Goal: Transaction & Acquisition: Purchase product/service

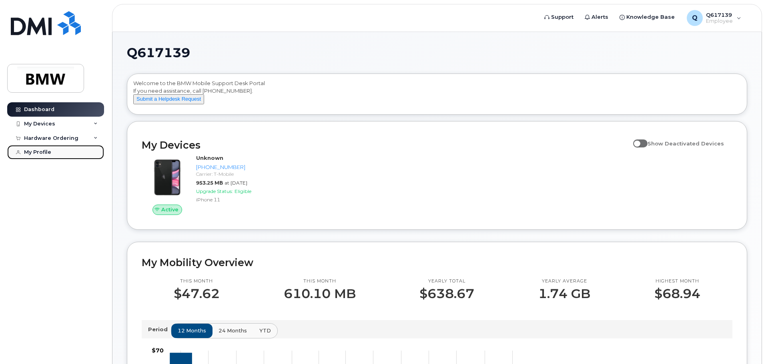
click at [36, 154] on div "My Profile" at bounding box center [37, 152] width 27 height 6
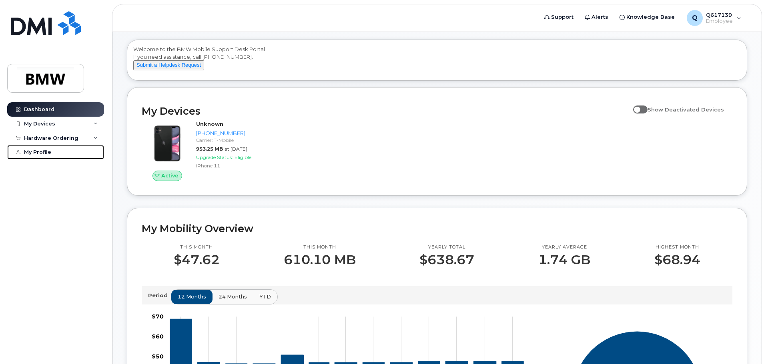
scroll to position [120, 0]
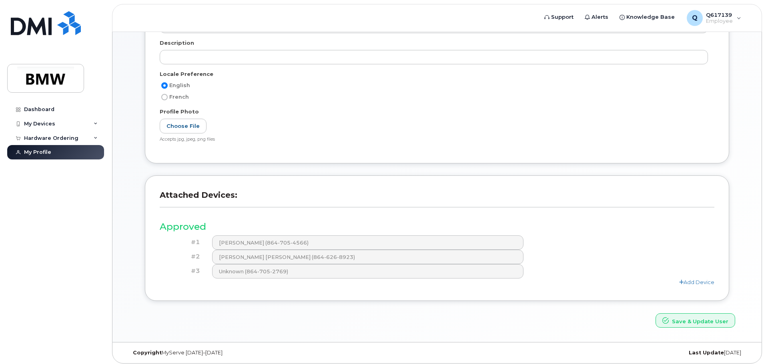
scroll to position [180, 0]
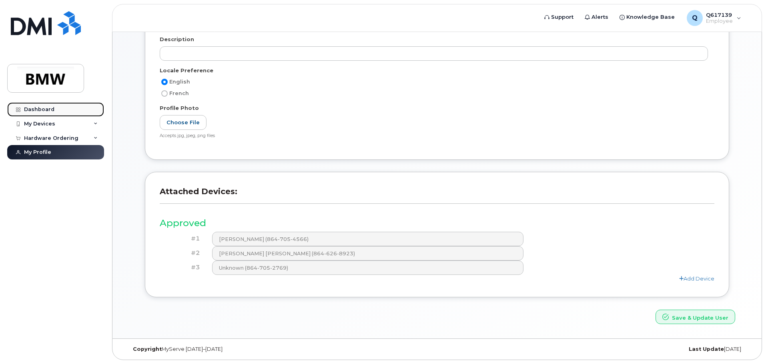
click at [55, 109] on link "Dashboard" at bounding box center [55, 109] width 97 height 14
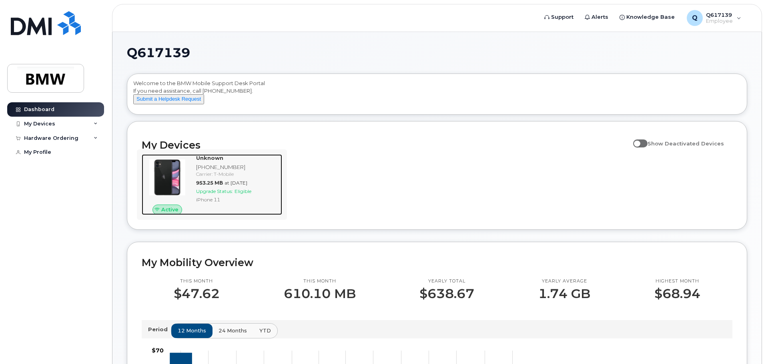
click at [163, 185] on img at bounding box center [167, 177] width 38 height 38
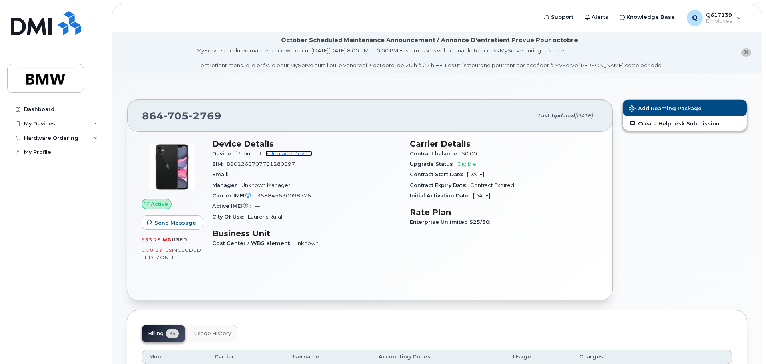
click at [294, 154] on link "+ Upgrade Device" at bounding box center [288, 154] width 47 height 6
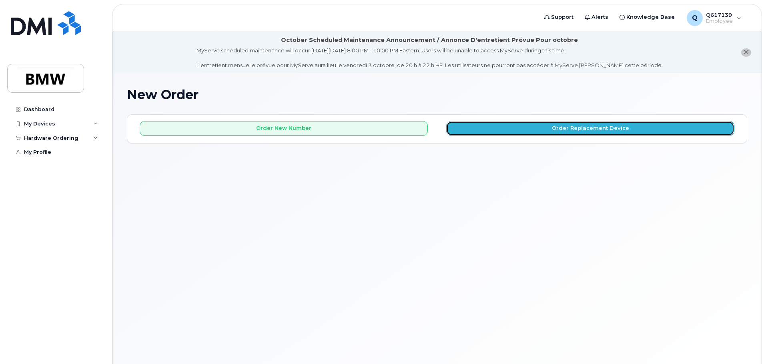
click at [508, 132] on button "Order Replacement Device" at bounding box center [590, 128] width 288 height 15
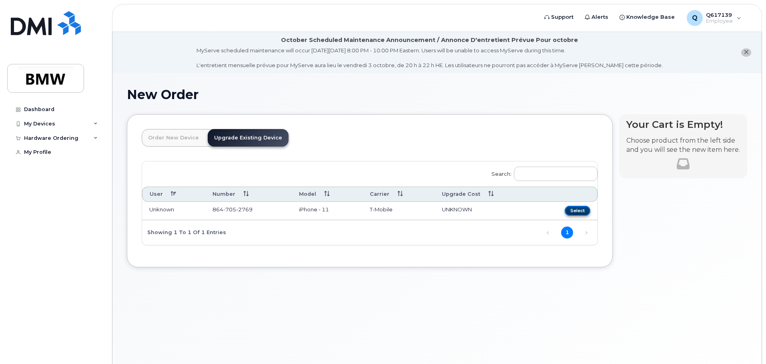
click at [568, 214] on button "Select" at bounding box center [577, 211] width 26 height 10
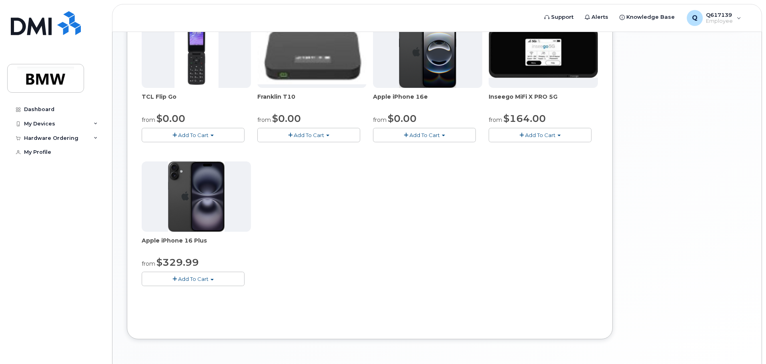
scroll to position [200, 0]
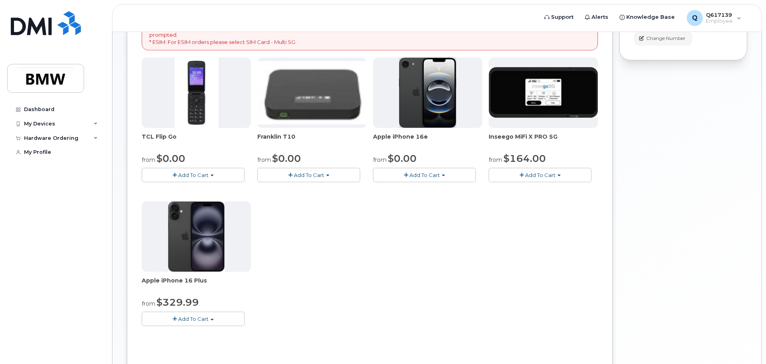
click at [422, 175] on span "Add To Cart" at bounding box center [424, 175] width 30 height 6
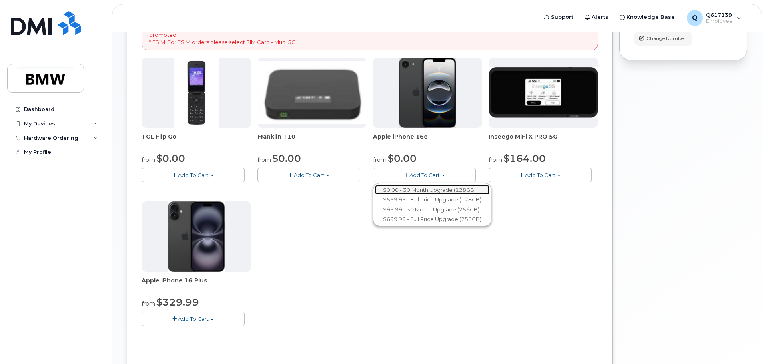
click at [433, 191] on link "$0.00 - 30 Month Upgrade (128GB)" at bounding box center [432, 190] width 114 height 10
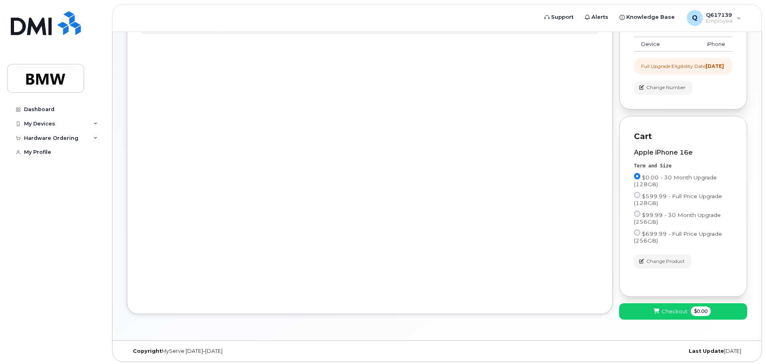
scroll to position [160, 0]
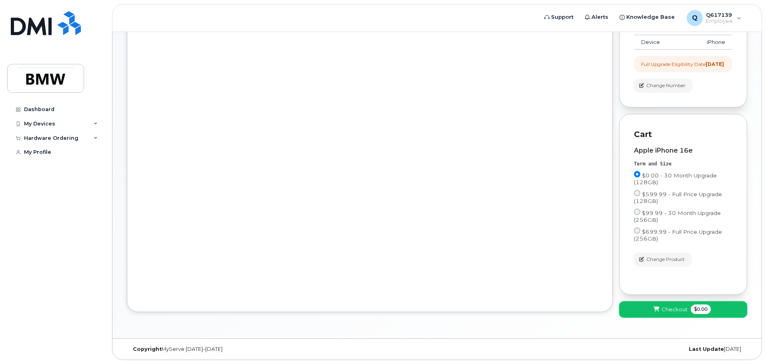
click at [664, 309] on span "Checkout" at bounding box center [674, 310] width 26 height 8
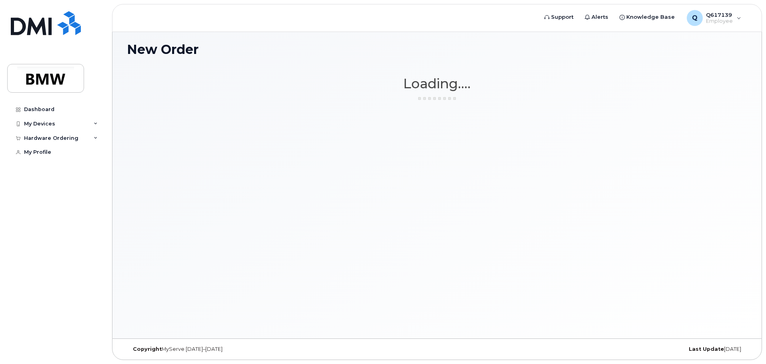
scroll to position [45, 0]
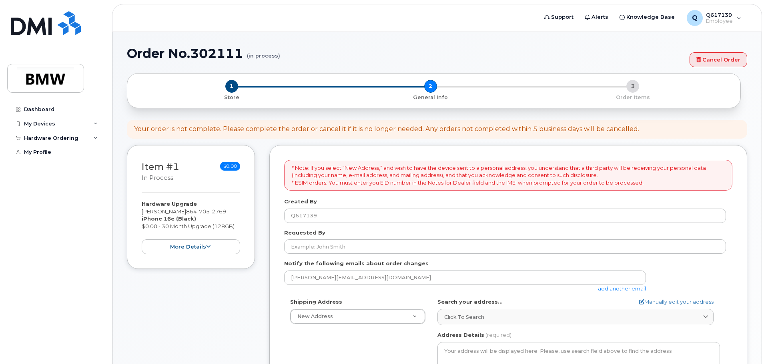
select select
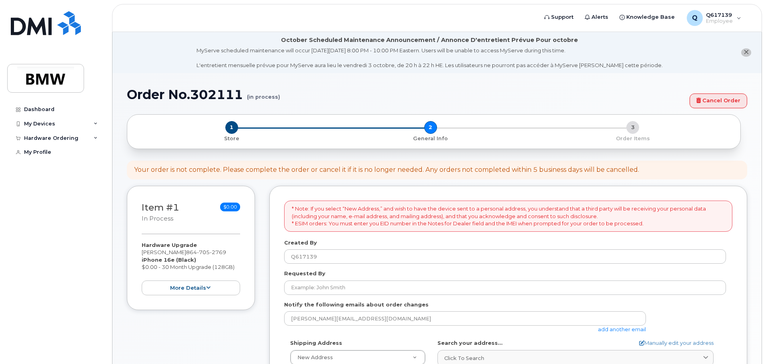
scroll to position [40, 0]
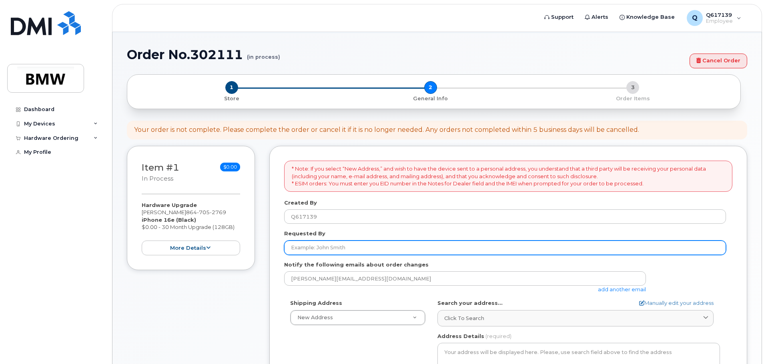
click at [338, 249] on input "Requested By" at bounding box center [505, 248] width 442 height 14
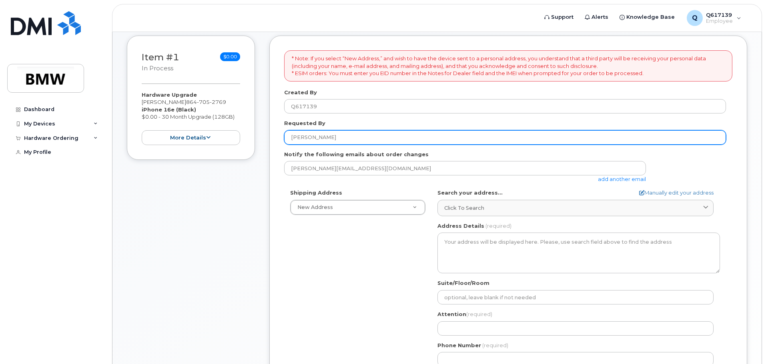
scroll to position [200, 0]
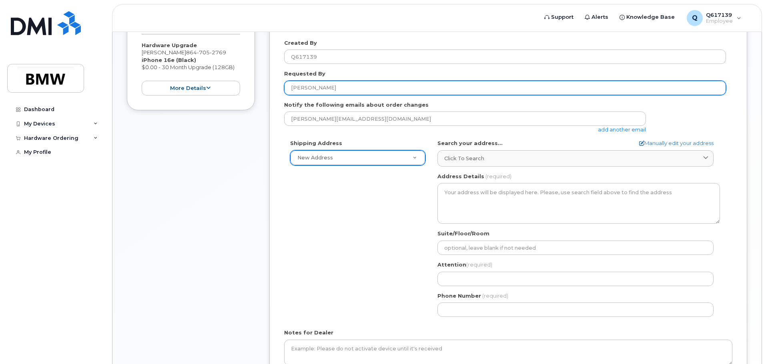
type input "Sandro Daniele"
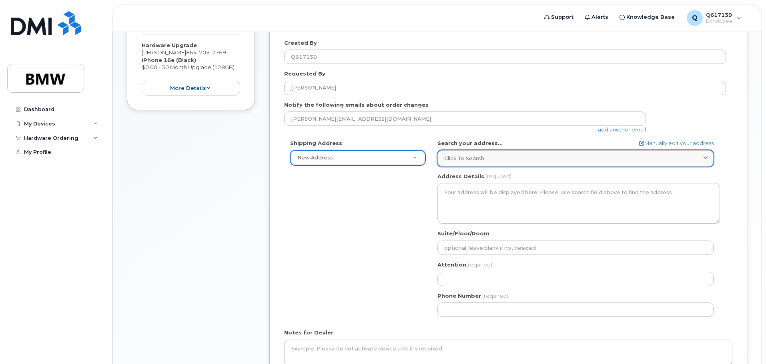
click at [500, 159] on div "Click to search" at bounding box center [575, 159] width 262 height 8
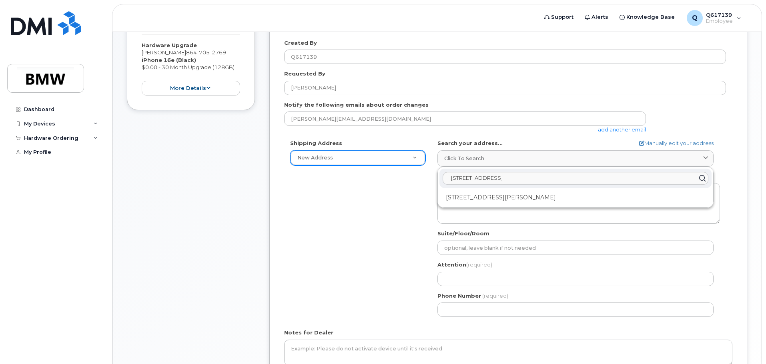
click at [334, 219] on div "Shipping Address New Address New Address BMW MC Plant BMW North America Financi…" at bounding box center [505, 232] width 442 height 184
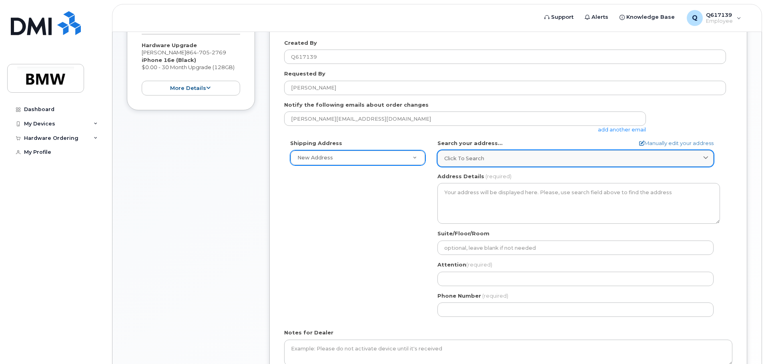
click at [493, 159] on div "Click to search" at bounding box center [575, 159] width 262 height 8
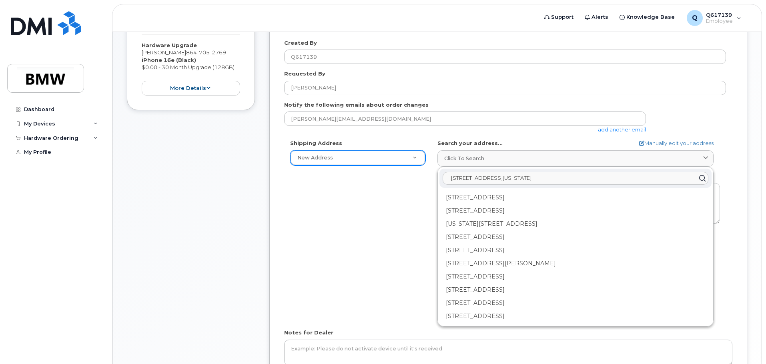
type input "2200 Racing Road Greer South Carolina"
click at [365, 246] on div "Shipping Address New Address New Address BMW MC Plant BMW North America Financi…" at bounding box center [505, 232] width 442 height 184
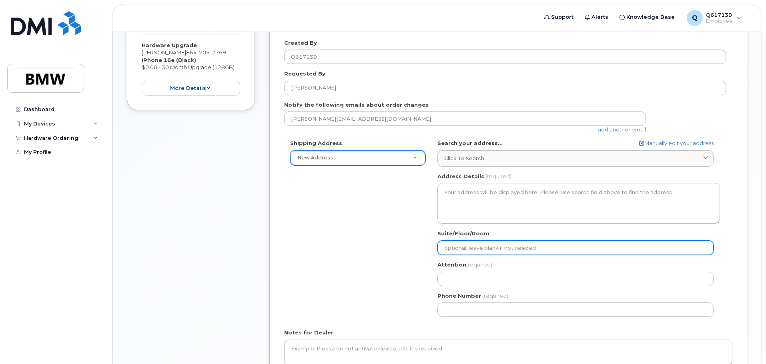
click at [488, 245] on input "Suite/Floor/Room" at bounding box center [575, 248] width 276 height 14
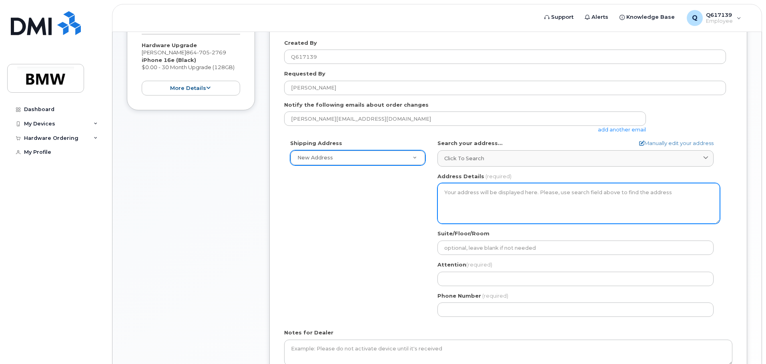
click at [498, 211] on textarea "Address Details" at bounding box center [578, 203] width 282 height 41
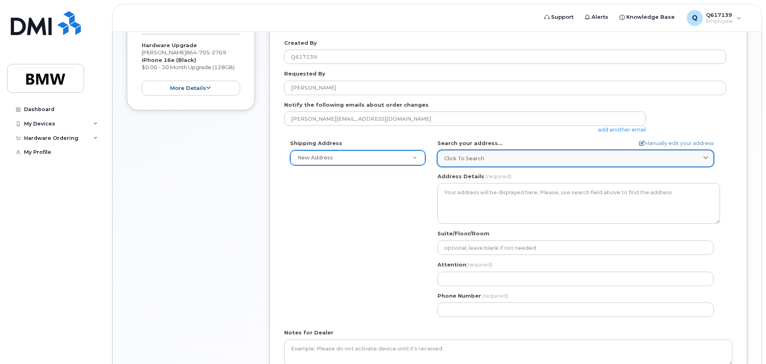
click at [512, 161] on div "Click to search" at bounding box center [575, 159] width 262 height 8
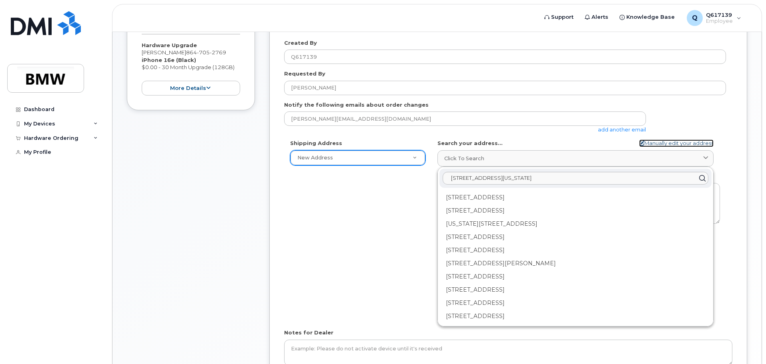
click at [681, 144] on link "Manually edit your address" at bounding box center [676, 144] width 74 height 8
select select
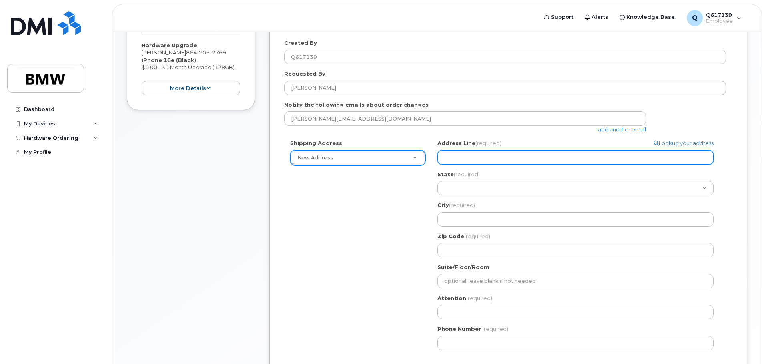
click at [504, 153] on input "Address Line (required)" at bounding box center [575, 157] width 276 height 14
select select
type input "2"
select select
type input "22"
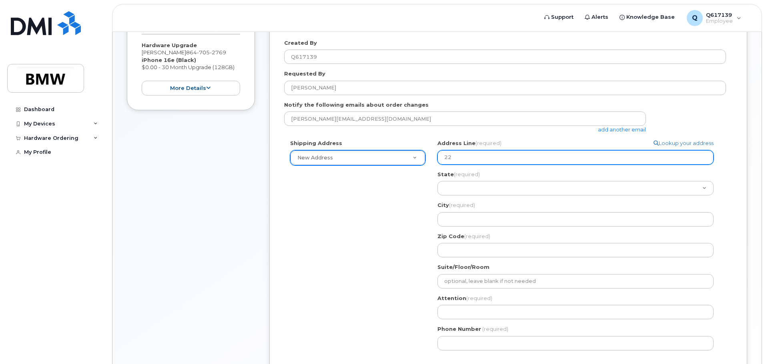
select select
type input "220"
select select
type input "2200"
select select
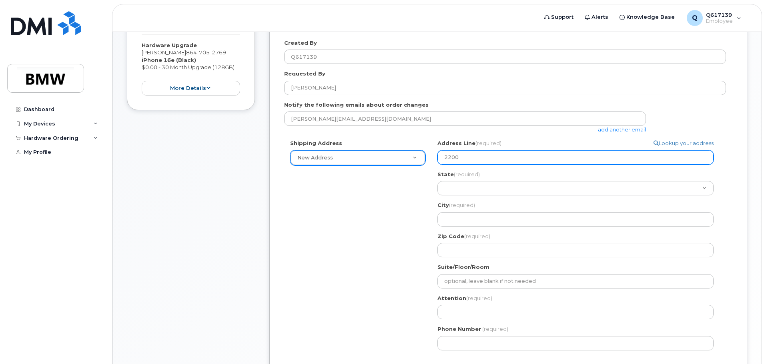
type input "2200 R"
select select
type input "2200 Ra"
select select
type input "2200 Rac"
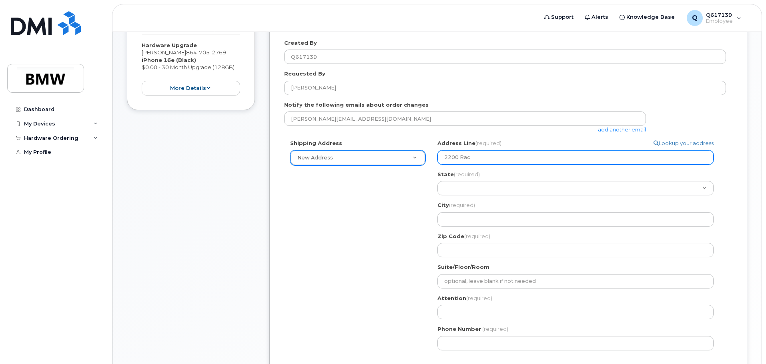
select select
type input "2200 Raci"
select select
type input "2200 Racin"
select select
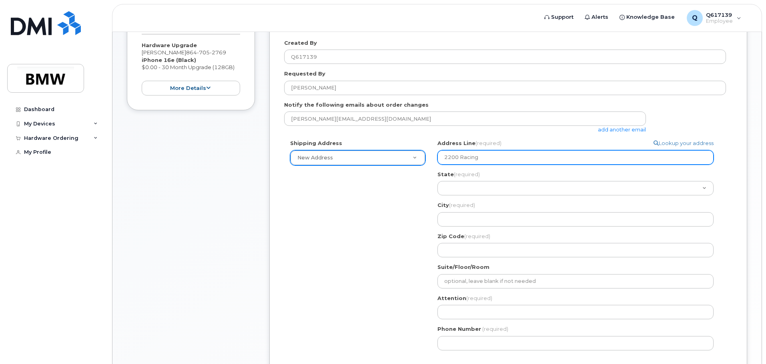
type input "2200 Racing"
select select
type input "2200 Racing R"
select select
type input "2200 Racing Ro"
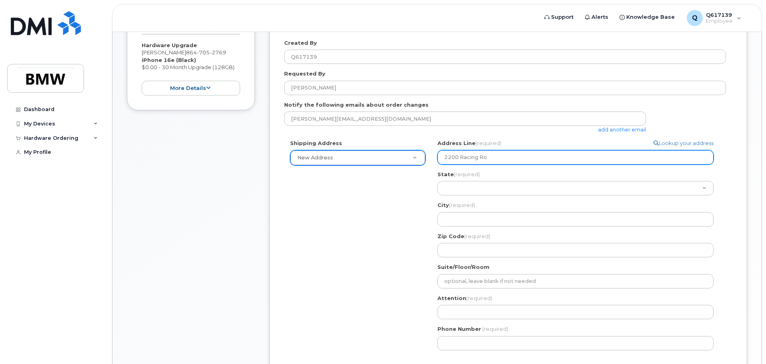
select select
type input "2200 Racing Roa"
select select
type input "2200 Racing Road"
select select
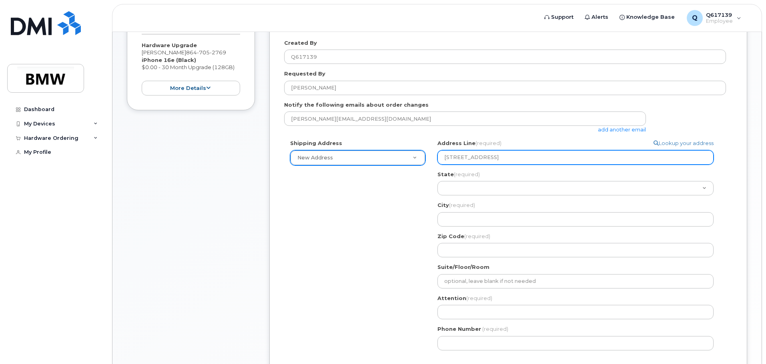
type input "2200 Racing Road U"
select select
type input "2200 Racing Road Un"
select select
type input "2200 Racing Road Uni"
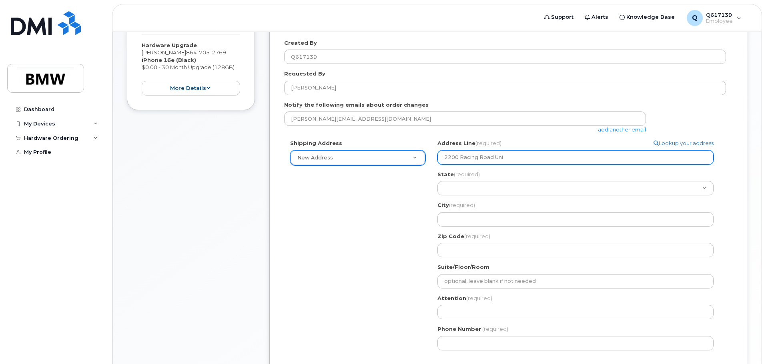
select select
type input "2200 Racing Road Unit"
select select
type input "2200 Racing Road Unit 5"
select select
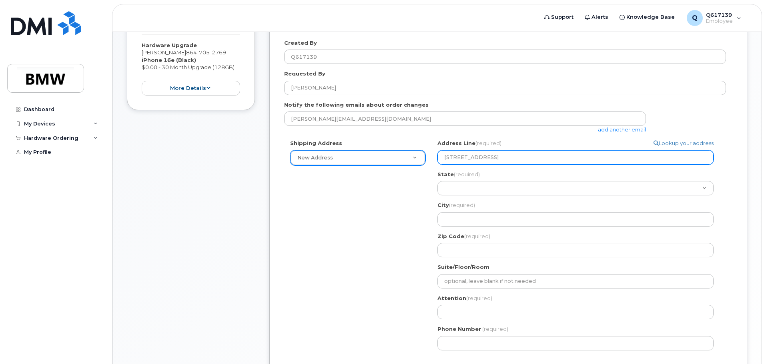
type input "2200 Racing Road Unit 50"
select select
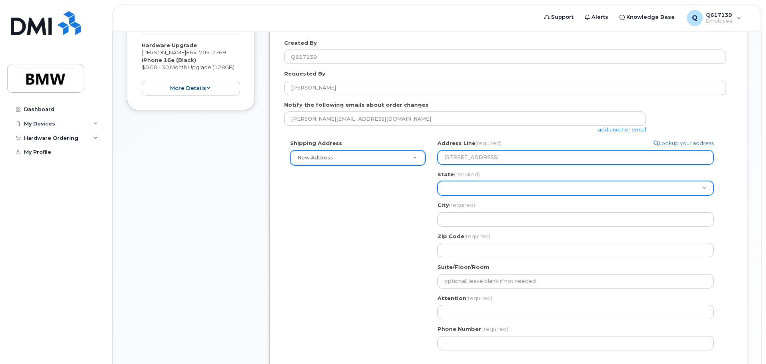
type input "2200 Racing Road Unit 505"
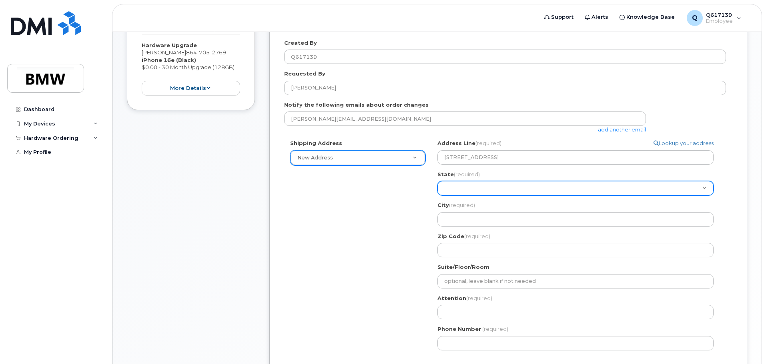
drag, startPoint x: 476, startPoint y: 194, endPoint x: 476, endPoint y: 190, distance: 4.4
click at [476, 194] on select "Alabama Alaska American Samoa Arizona Arkansas California Colorado Connecticut …" at bounding box center [575, 188] width 276 height 14
select select "SC"
click at [437, 181] on select "Alabama Alaska American Samoa Arizona Arkansas California Colorado Connecticut …" at bounding box center [575, 188] width 276 height 14
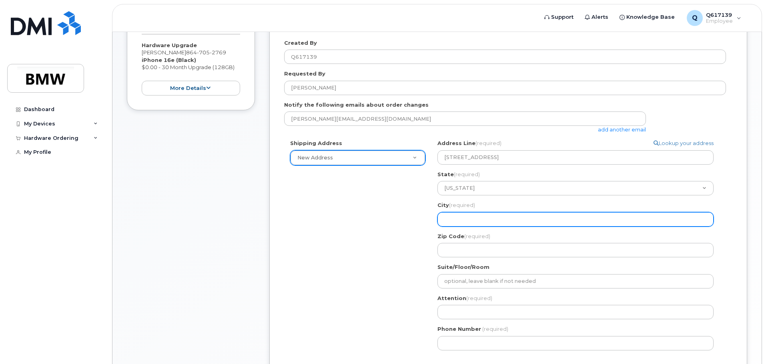
click at [463, 216] on input "City (required)" at bounding box center [575, 219] width 276 height 14
select select
type input "G"
select select
type input "Gr"
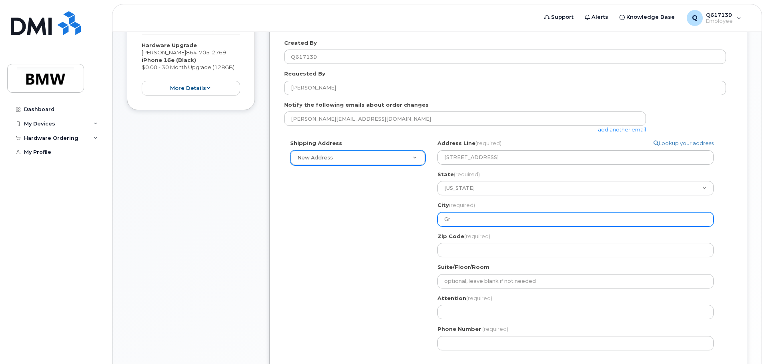
select select
type input "Gre"
select select
type input "Gree"
select select
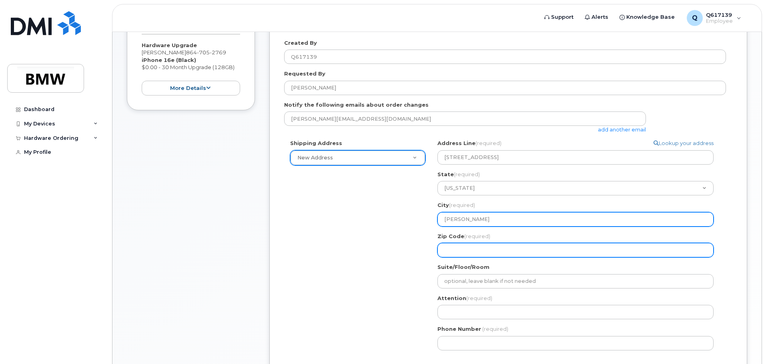
type input "Greer"
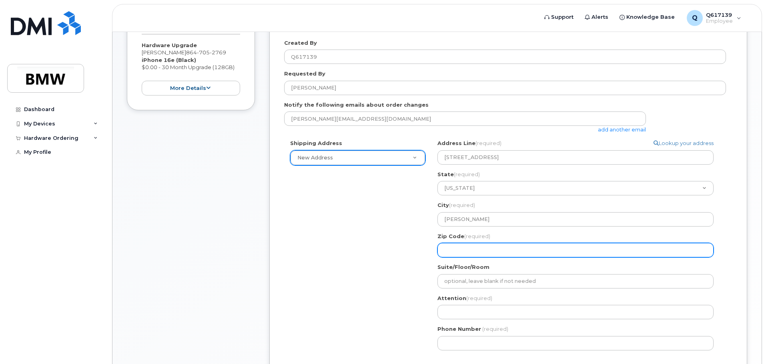
click at [468, 246] on input "Zip Code (required)" at bounding box center [575, 250] width 276 height 14
select select
type input "2"
select select
type input "29"
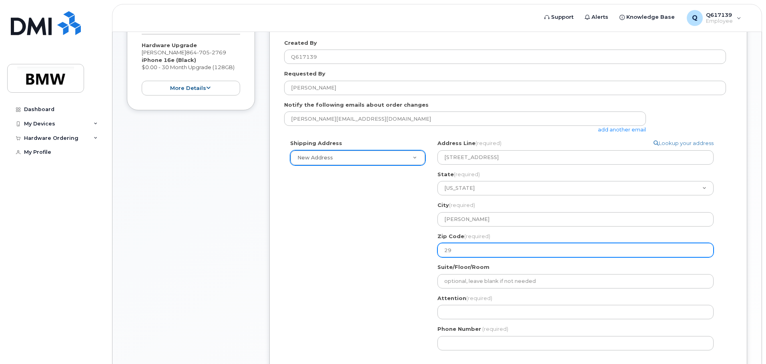
select select
type input "296"
select select
type input "2965"
select select
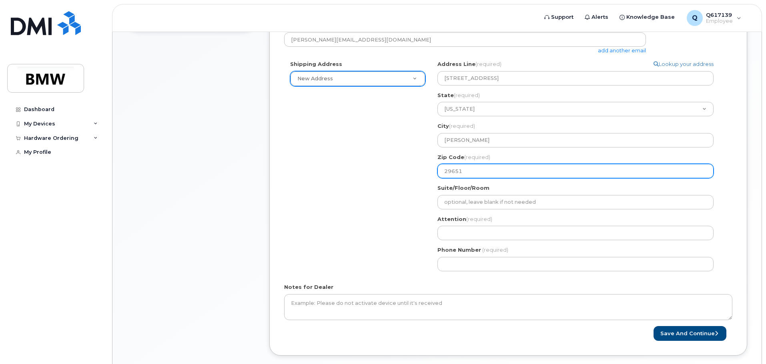
scroll to position [280, 0]
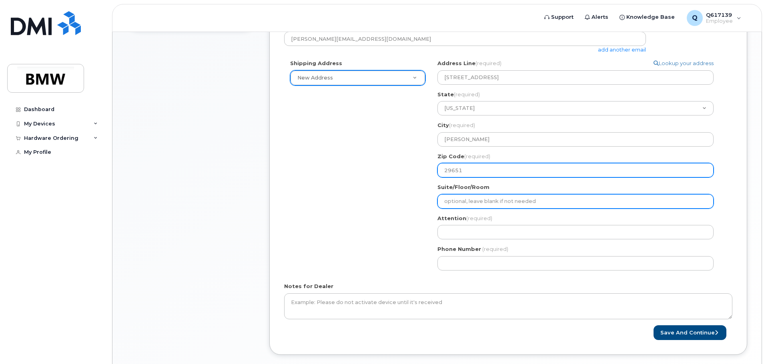
type input "29651"
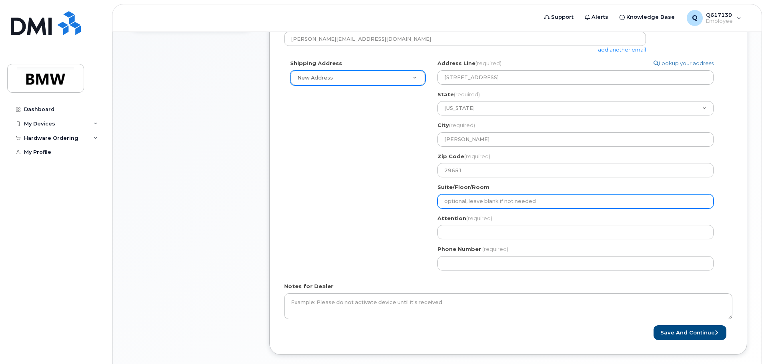
click at [498, 202] on input "Suite/Floor/Room" at bounding box center [575, 201] width 276 height 14
select select
type input "U"
select select
type input "Un"
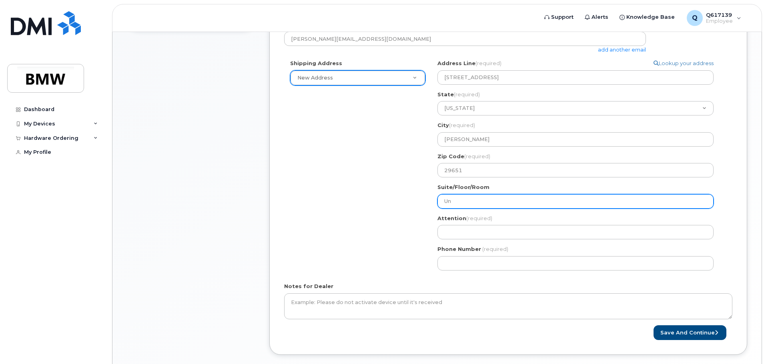
select select
type input "Uni"
select select
type input "Unit"
select select
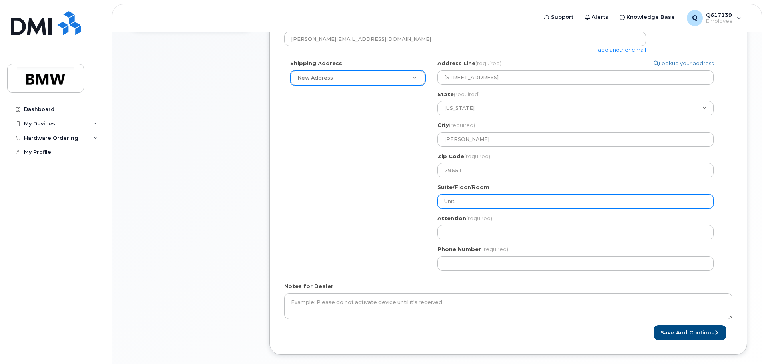
type input "Unit 5"
select select
type input "Unit 50"
select select
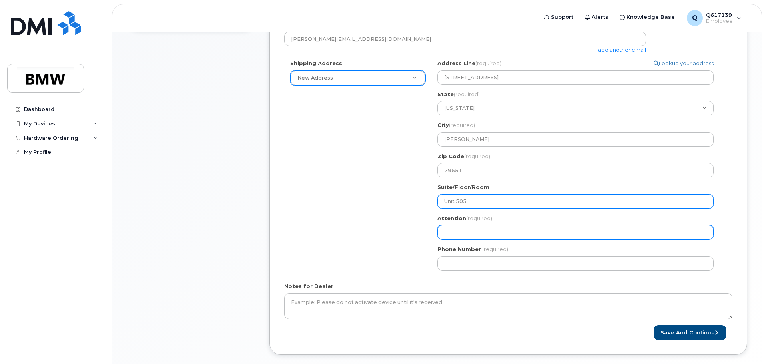
type input "Unit 505"
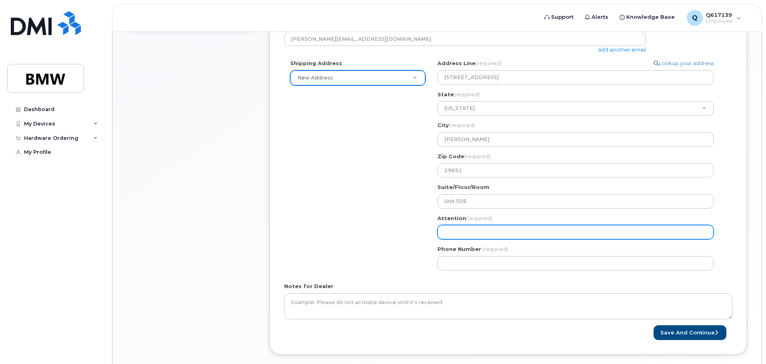
click at [474, 234] on input "Attention (required)" at bounding box center [575, 232] width 276 height 14
select select
type input "S"
select select
type input "Sa"
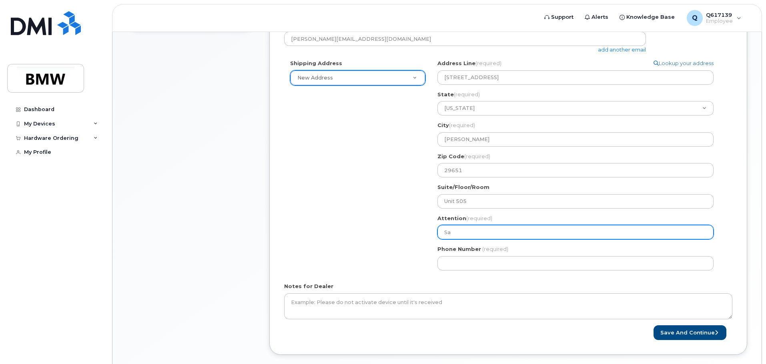
select select
type input "San"
select select
type input "Sand"
select select
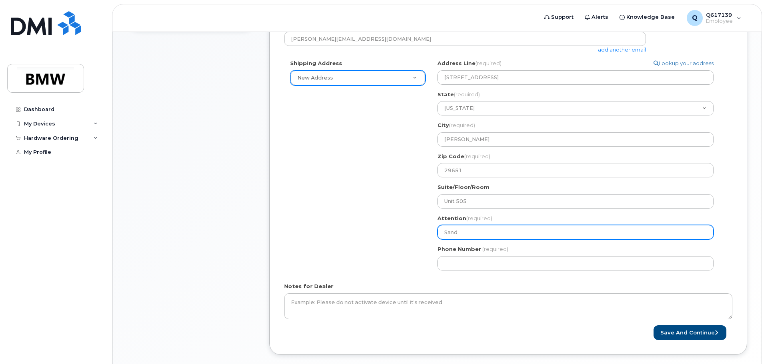
type input "Sandr"
select select
type input "Sandro"
select select
type input "Sandro D"
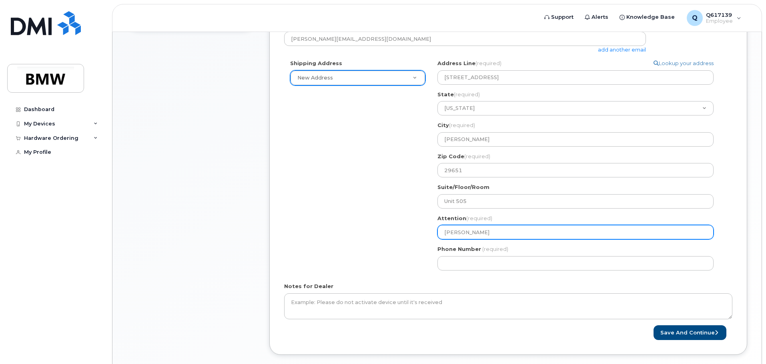
select select
type input "Sandro Da"
select select
type input "Sandro Dan"
select select
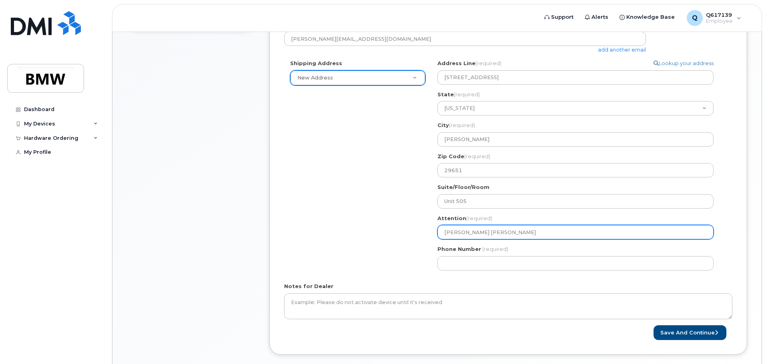
type input "Sandro Dani"
select select
type input "Sandro Danie"
select select
type input "Sandro Daniel"
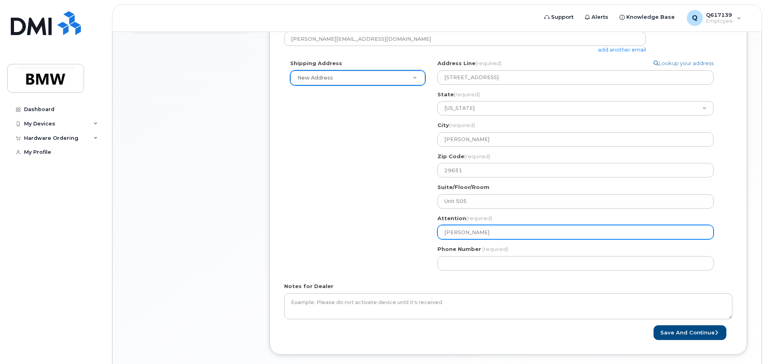
select select
type input "[PERSON_NAME]"
drag, startPoint x: 510, startPoint y: 233, endPoint x: 411, endPoint y: 235, distance: 98.4
click at [413, 235] on div "Shipping Address New Address New Address BMW MC Plant BMW North America Financi…" at bounding box center [505, 168] width 442 height 217
select select
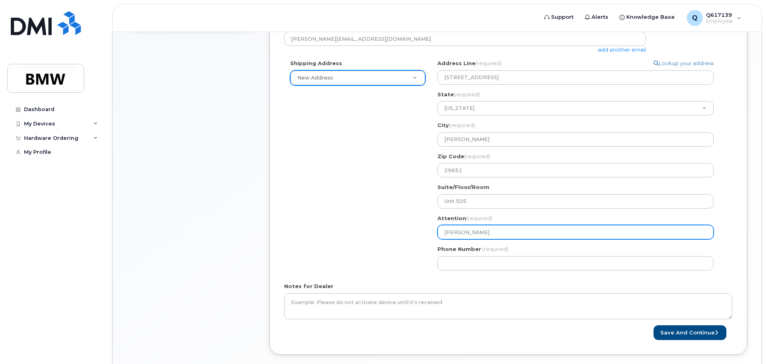
type input "D"
select select
type input "Da"
select select
type input "Dan"
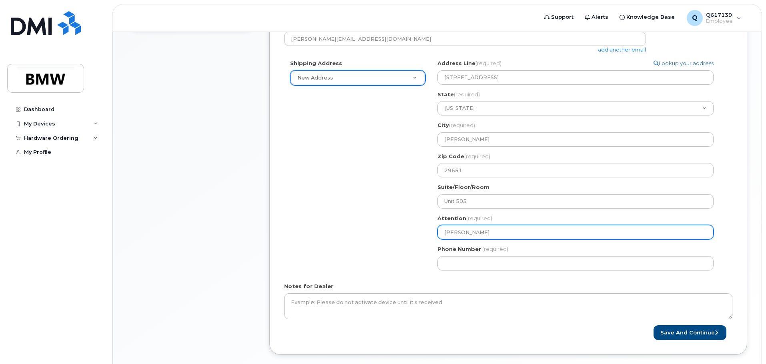
select select
type input "Dani"
select select
type input "Danie"
select select
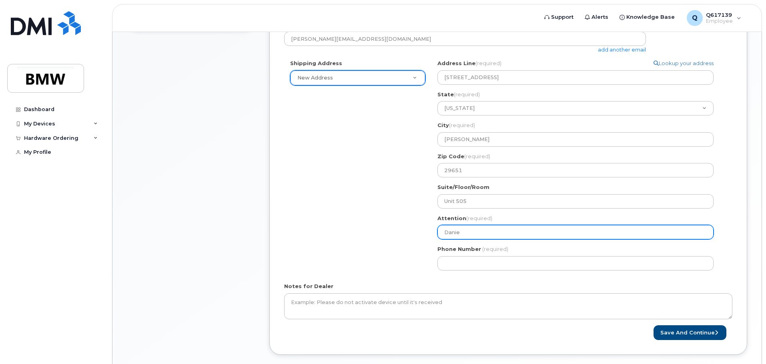
type input "Daniel"
select select
type input "Daniele"
select select
type input "Daniele s"
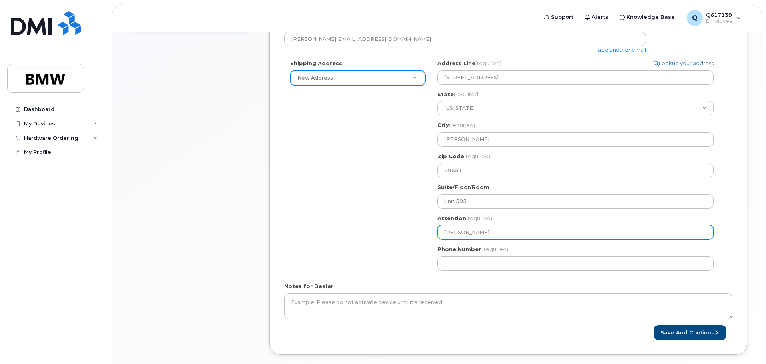
select select
type input "Daniele"
select select
type input "Daniel"
select select
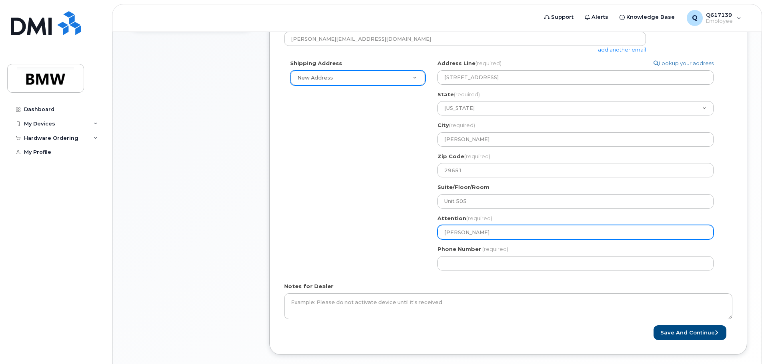
type input "Danie"
select select
type input "Dani"
select select
type input "Dan"
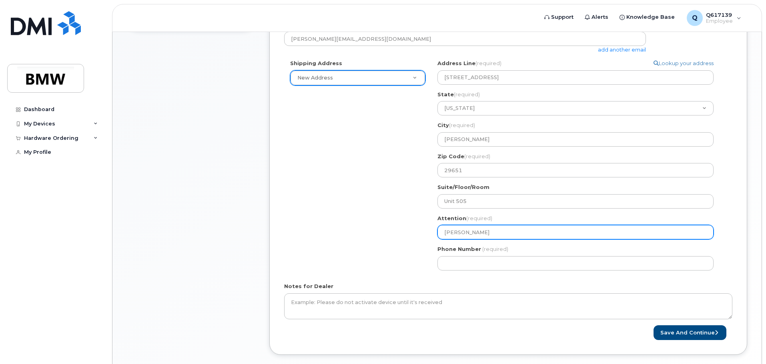
select select
type input "Da"
select select
type input "D"
select select
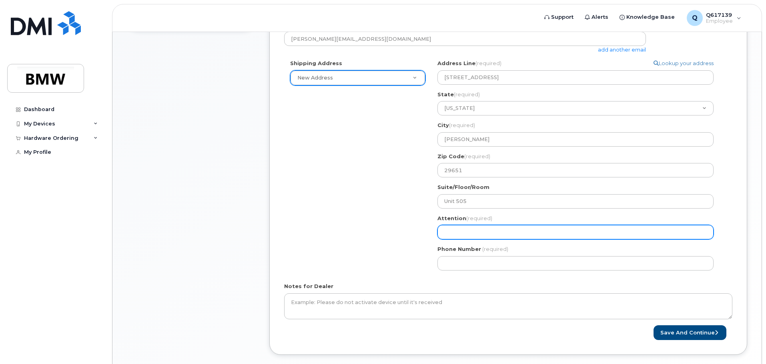
select select
type input "S"
select select
type input "Sa"
select select
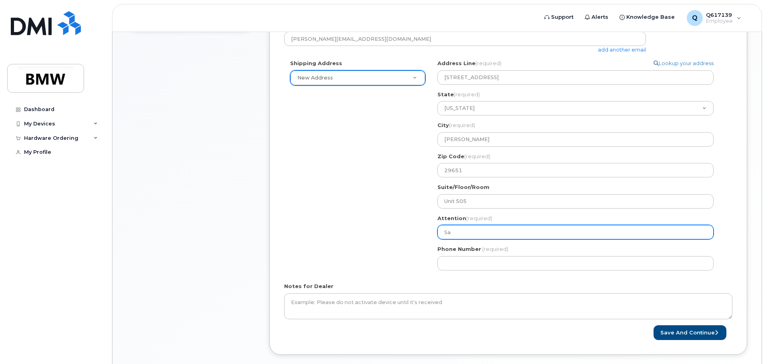
type input "San"
select select
type input "Sand"
select select
type input "Sandr"
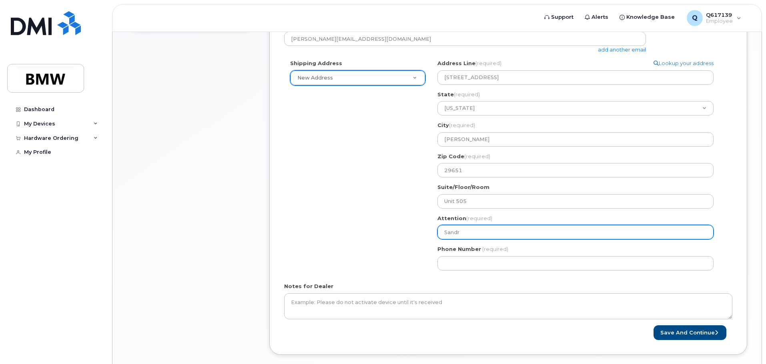
select select
type input "Sandro"
select select
type input "Sandro D"
select select
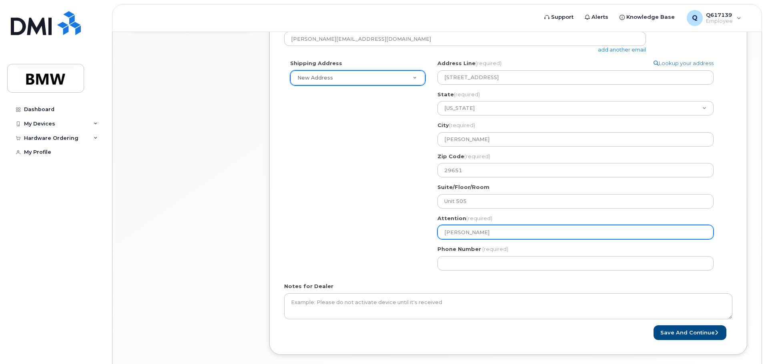
type input "Sandro Da"
select select
type input "Sandro Dan"
select select
type input "Sandro Dani"
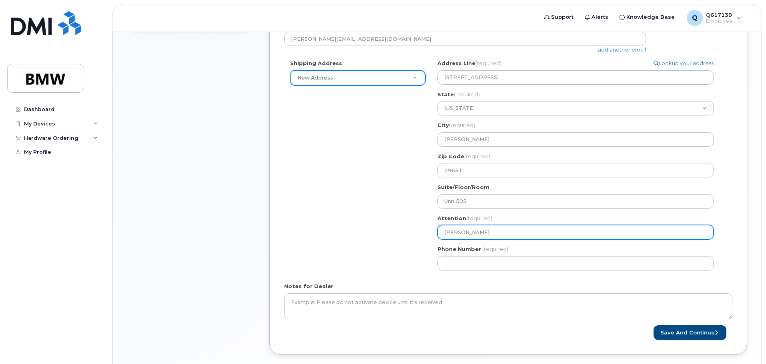
select select
type input "Sandro Danie"
select select
type input "Sandro Daniel"
select select
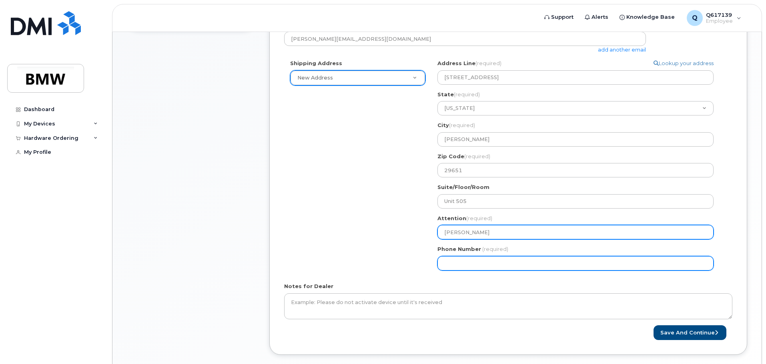
type input "[PERSON_NAME]"
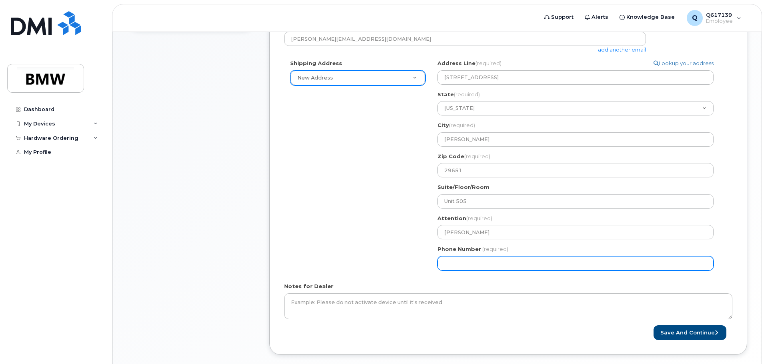
click at [449, 257] on input "Phone Number" at bounding box center [575, 263] width 276 height 14
type input "864549885"
select select
type input "8645498851"
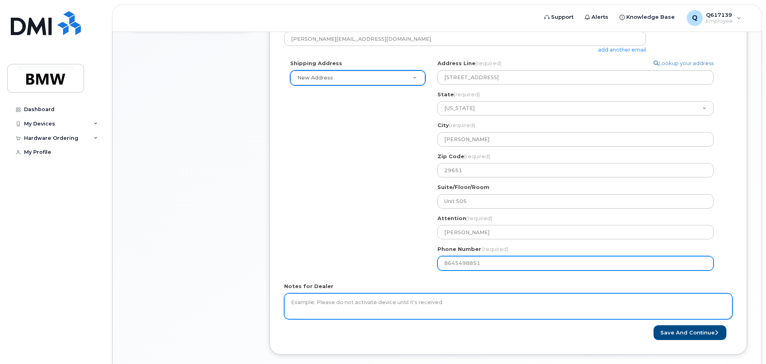
select select
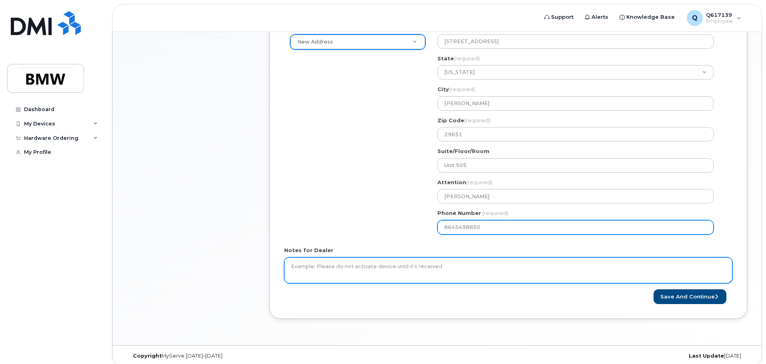
scroll to position [320, 0]
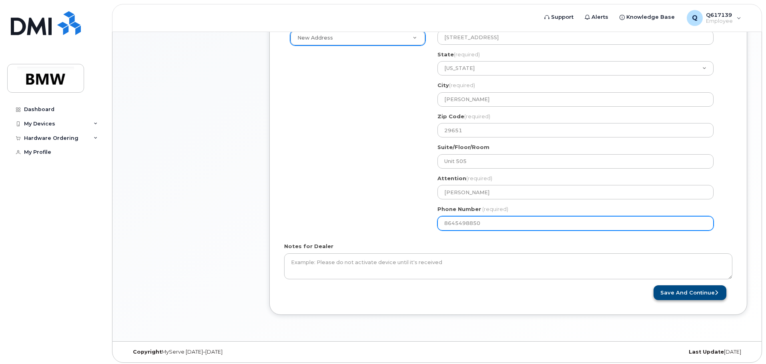
type input "8645498850"
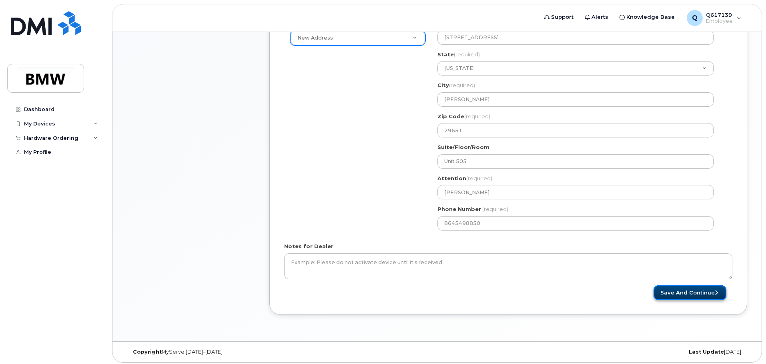
click at [671, 294] on button "Save and Continue" at bounding box center [689, 293] width 73 height 15
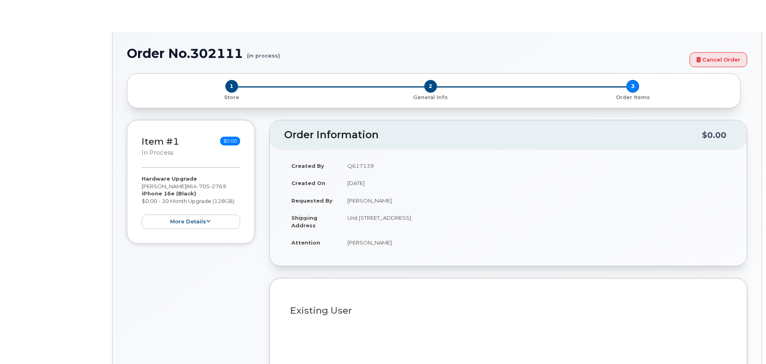
type input "1915973"
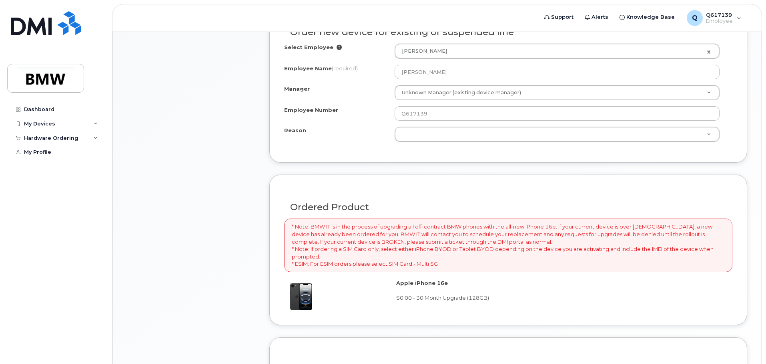
scroll to position [384, 0]
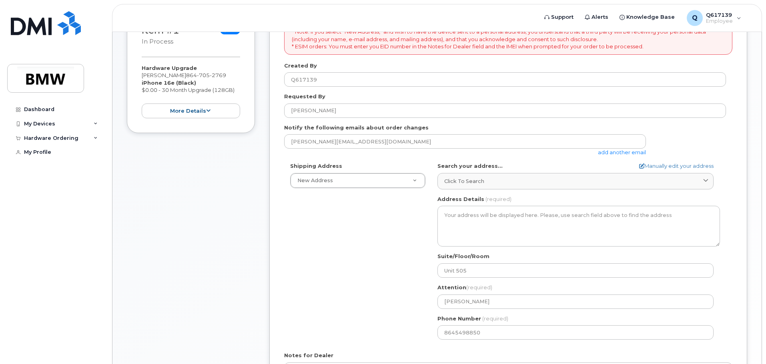
scroll to position [200, 0]
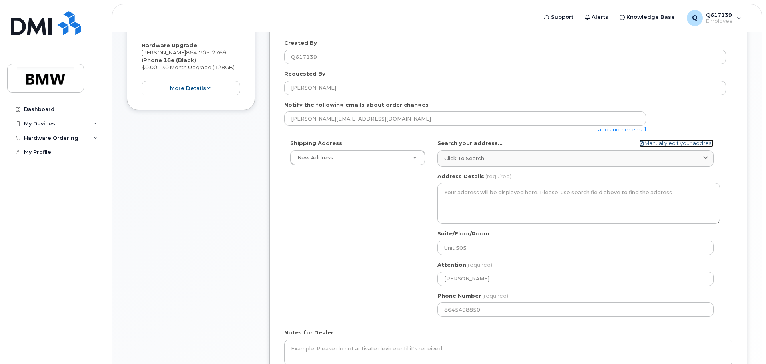
click at [670, 144] on link "Manually edit your address" at bounding box center [676, 144] width 74 height 8
select select
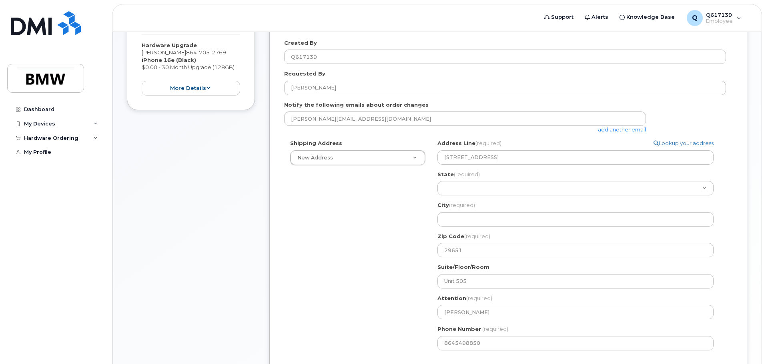
scroll to position [240, 0]
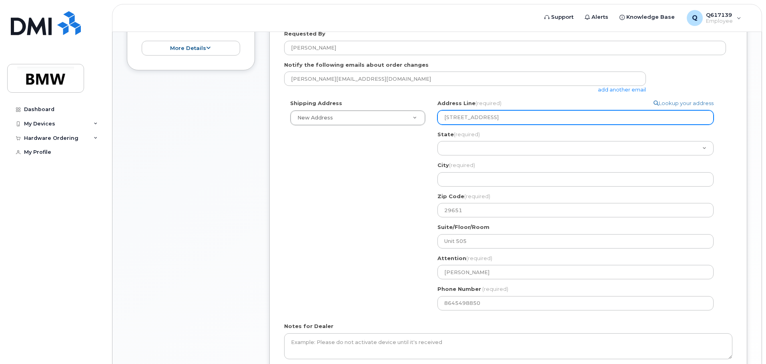
drag, startPoint x: 520, startPoint y: 118, endPoint x: 527, endPoint y: 121, distance: 7.0
click at [521, 118] on input "[STREET_ADDRESS]" at bounding box center [575, 117] width 276 height 14
drag, startPoint x: 499, startPoint y: 118, endPoint x: 606, endPoint y: 120, distance: 106.8
click at [587, 118] on input "[STREET_ADDRESS]" at bounding box center [575, 117] width 276 height 14
select select
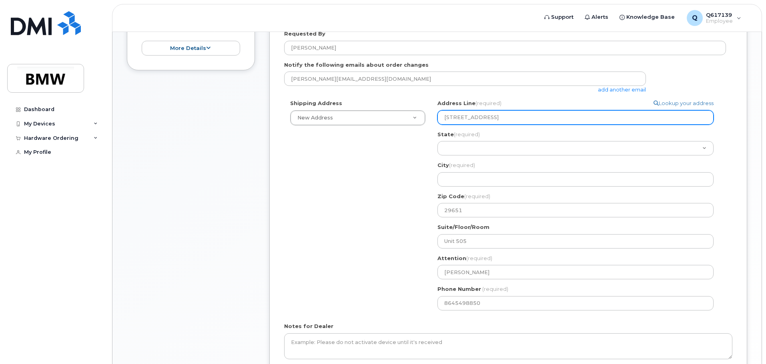
type input "[STREET_ADDRESS]"
select select
type input "2200 Racing Road"
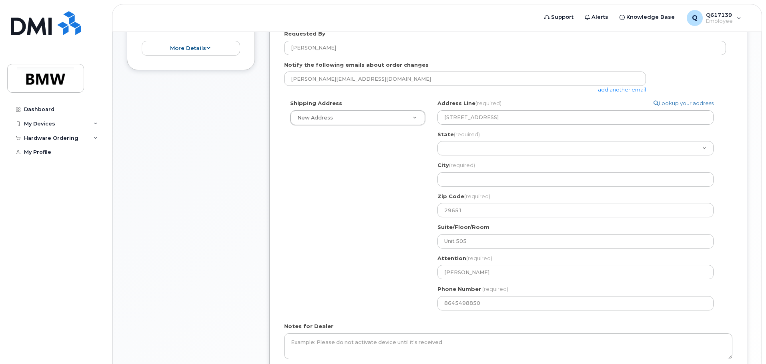
click at [706, 76] on div "sandro.daniele@bmw.de add another email" at bounding box center [505, 83] width 442 height 22
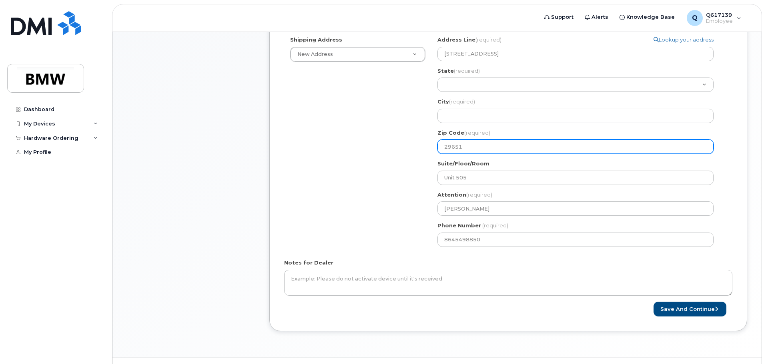
scroll to position [320, 0]
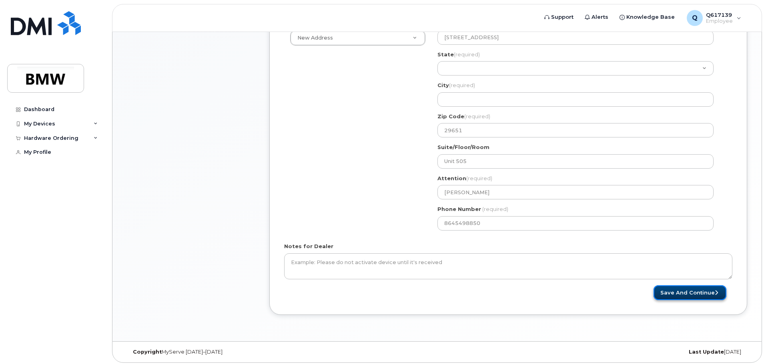
click at [692, 296] on button "Save and Continue" at bounding box center [689, 293] width 73 height 15
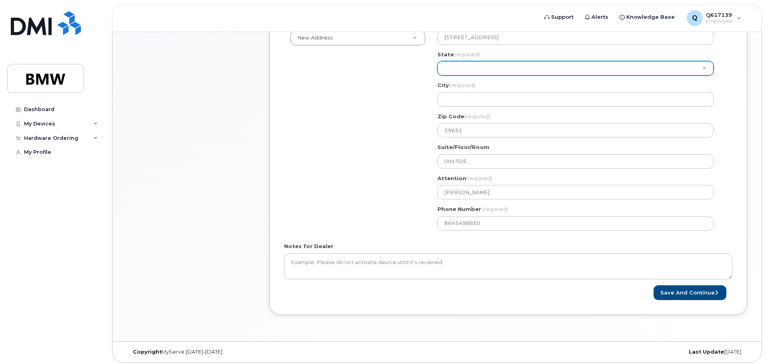
click at [511, 67] on select "Alabama Alaska American Samoa Arizona Arkansas California Colorado Connecticut …" at bounding box center [575, 68] width 276 height 14
select select "SC"
click at [437, 61] on select "Alabama Alaska American Samoa Arizona Arkansas California Colorado Connecticut …" at bounding box center [575, 68] width 276 height 14
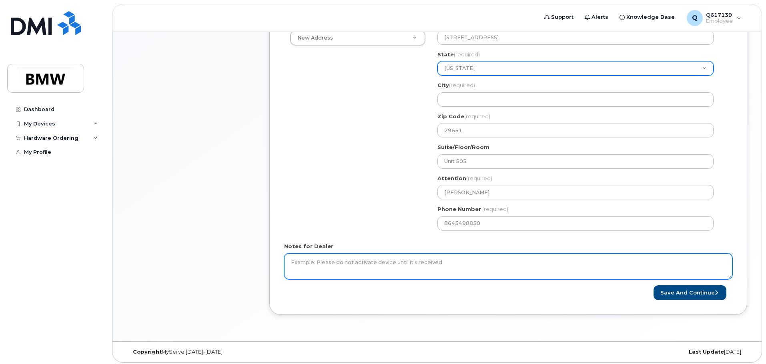
select select
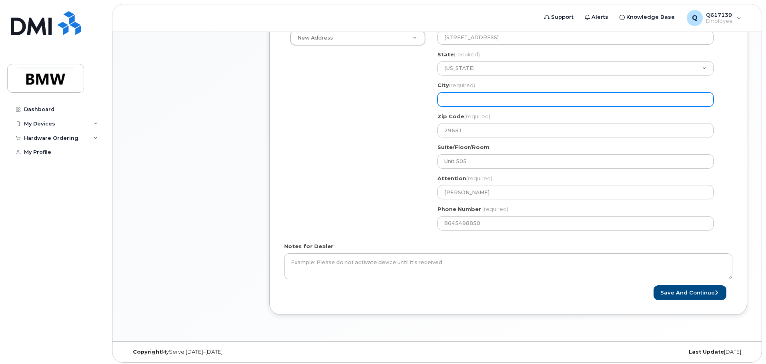
click at [473, 96] on input "City (required)" at bounding box center [575, 99] width 276 height 14
type input "Greer"
select select
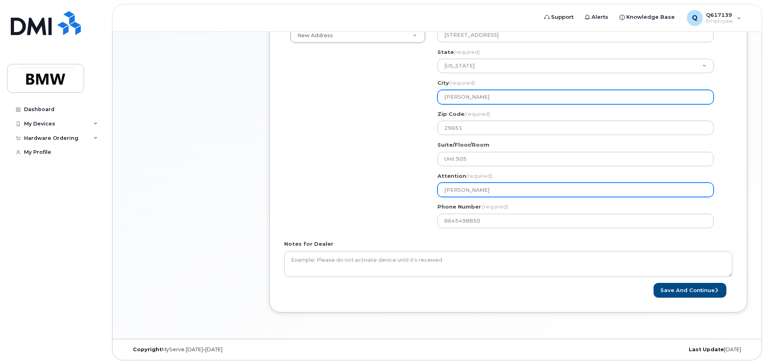
scroll to position [323, 0]
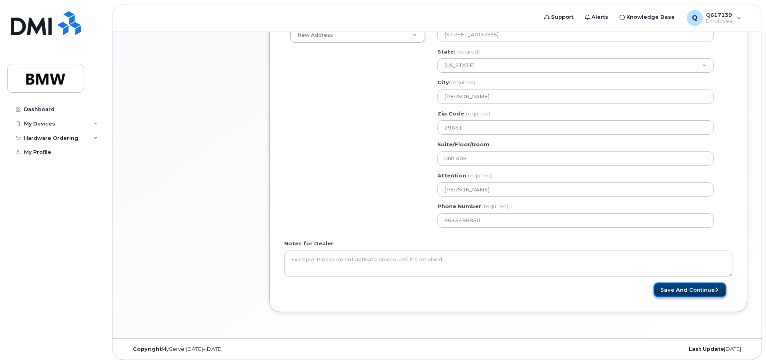
click at [694, 288] on button "Save and Continue" at bounding box center [689, 290] width 73 height 15
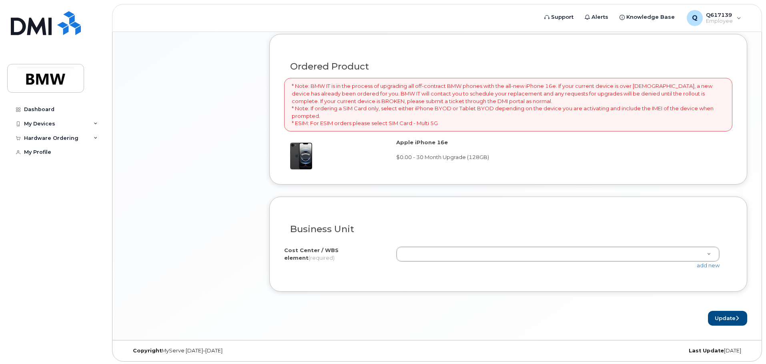
scroll to position [584, 0]
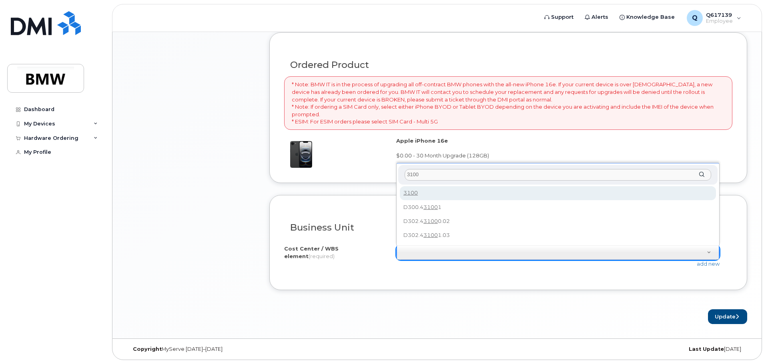
type input "3100"
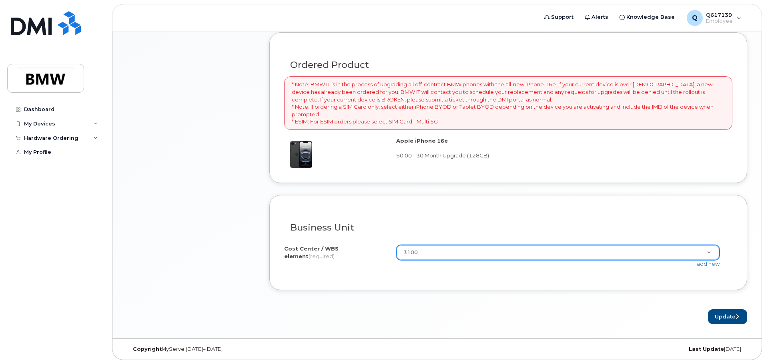
click at [500, 300] on form "Existing User Additional cost to upgrading the device Selected device is Eligib…" at bounding box center [508, 42] width 478 height 564
click at [717, 319] on button "Update" at bounding box center [727, 317] width 39 height 15
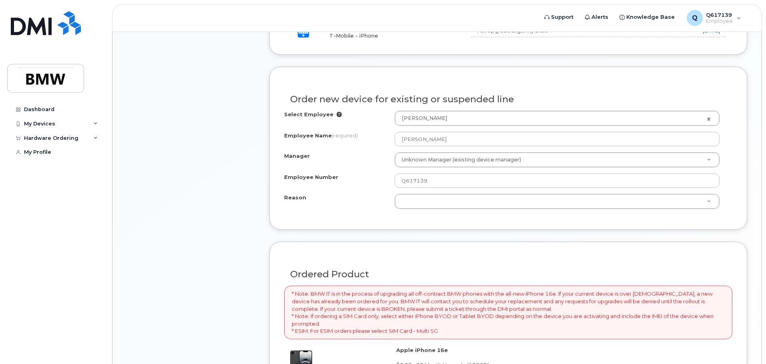
scroll to position [449, 0]
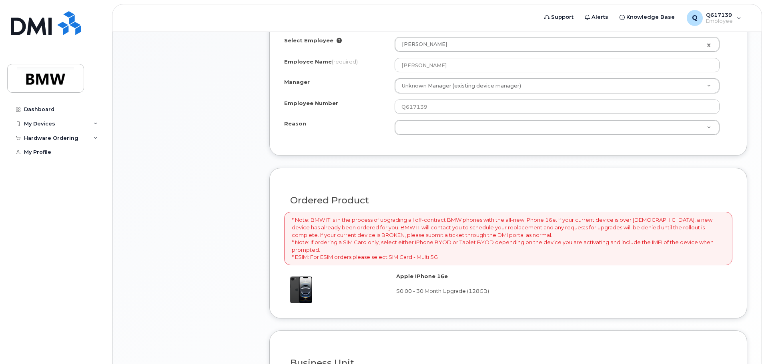
click at [662, 140] on div "Select Employee [PERSON_NAME] 1915973 Employee Name (required) [PERSON_NAME] Ma…" at bounding box center [508, 89] width 448 height 104
drag, startPoint x: 663, startPoint y: 129, endPoint x: 653, endPoint y: 130, distance: 9.7
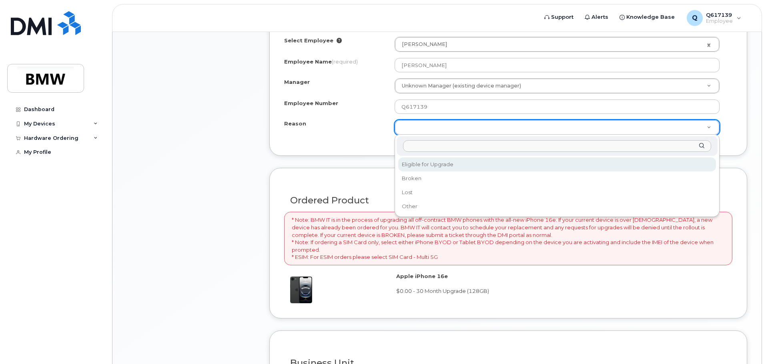
select select "eligible_for_upgrade"
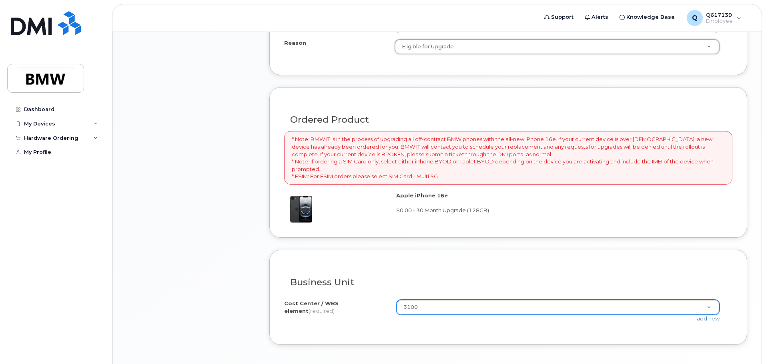
scroll to position [584, 0]
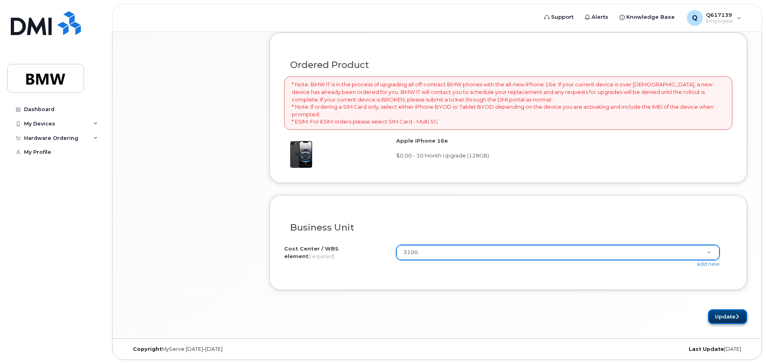
click at [727, 314] on button "Update" at bounding box center [727, 317] width 39 height 15
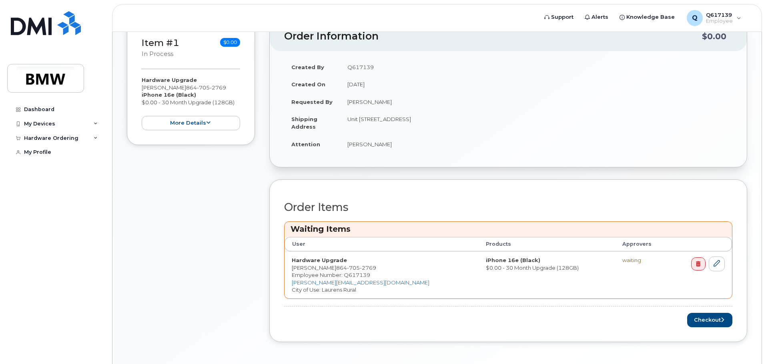
scroll to position [200, 0]
click at [702, 319] on button "Checkout" at bounding box center [709, 319] width 45 height 15
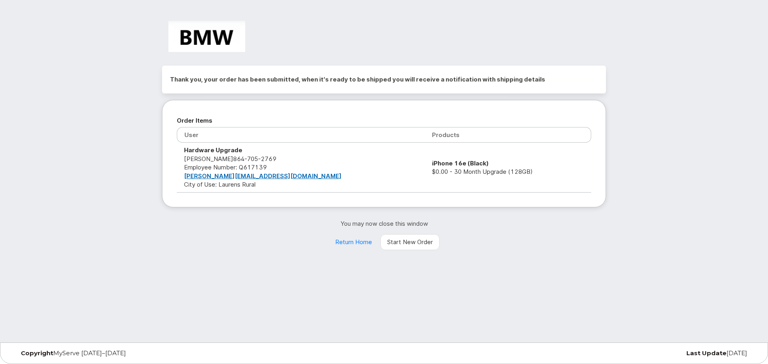
click at [195, 35] on img at bounding box center [206, 36] width 77 height 31
